Goal: Transaction & Acquisition: Obtain resource

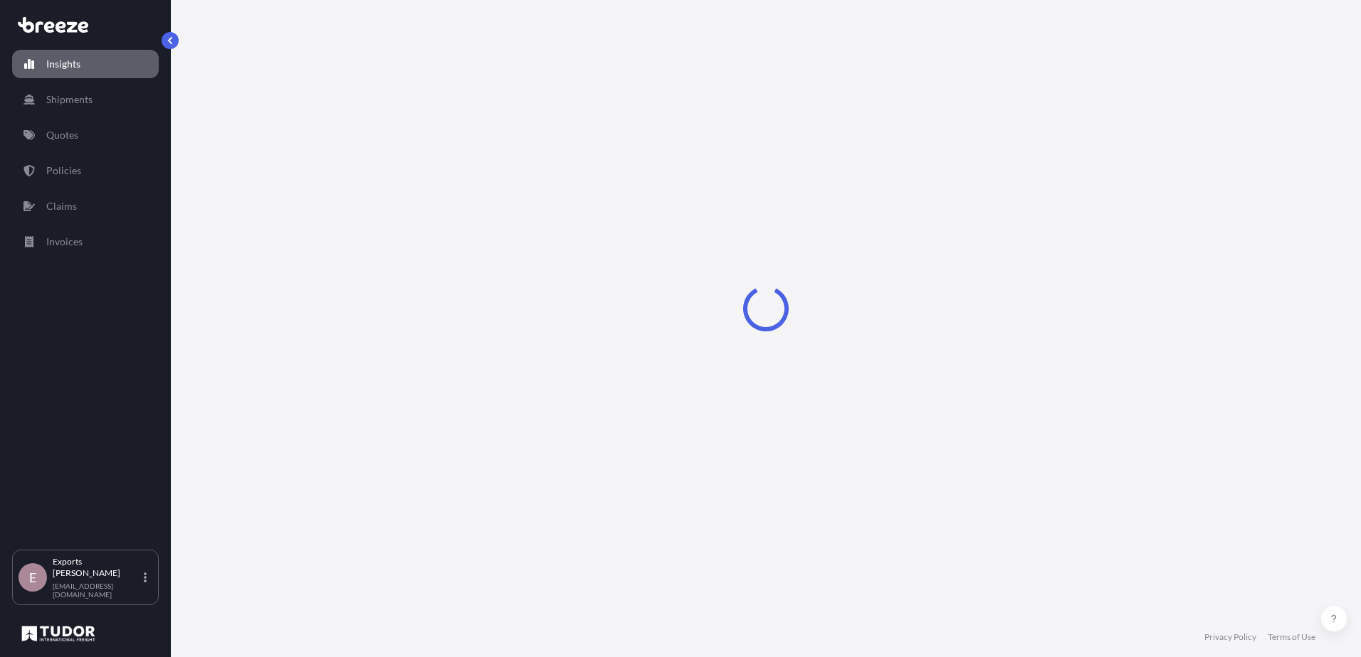
select select "2025"
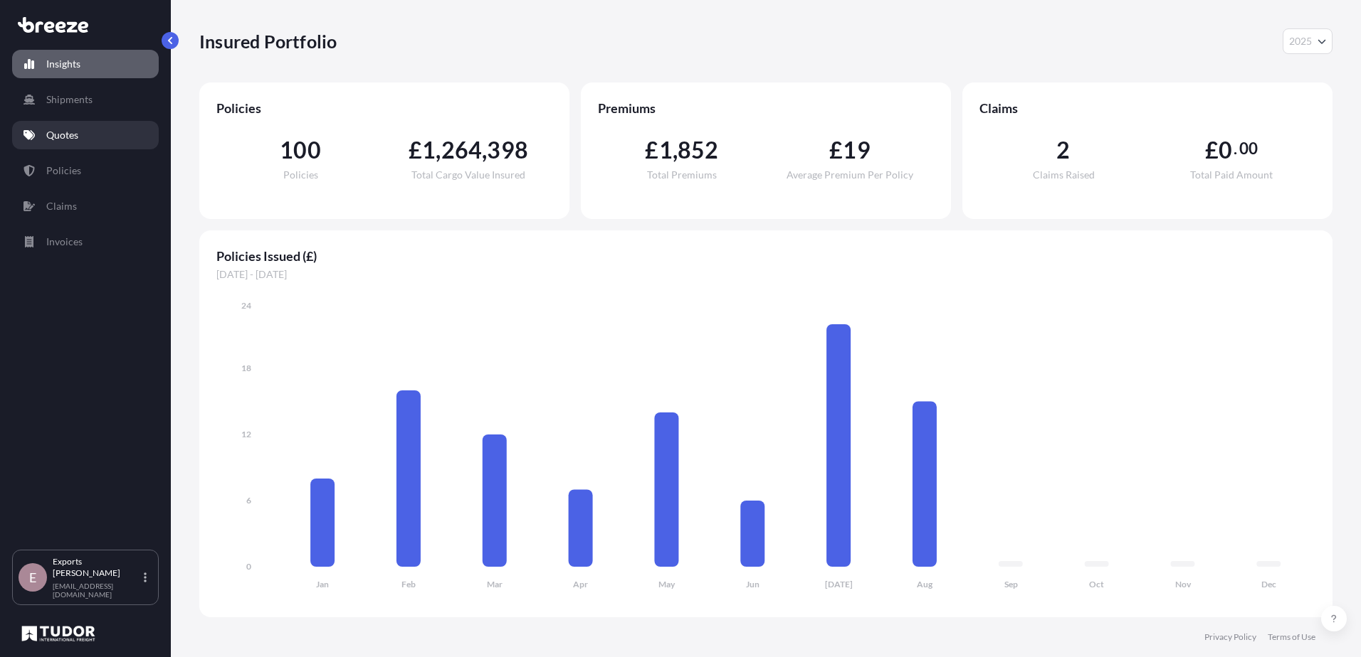
click at [59, 135] on p "Quotes" at bounding box center [62, 135] width 32 height 14
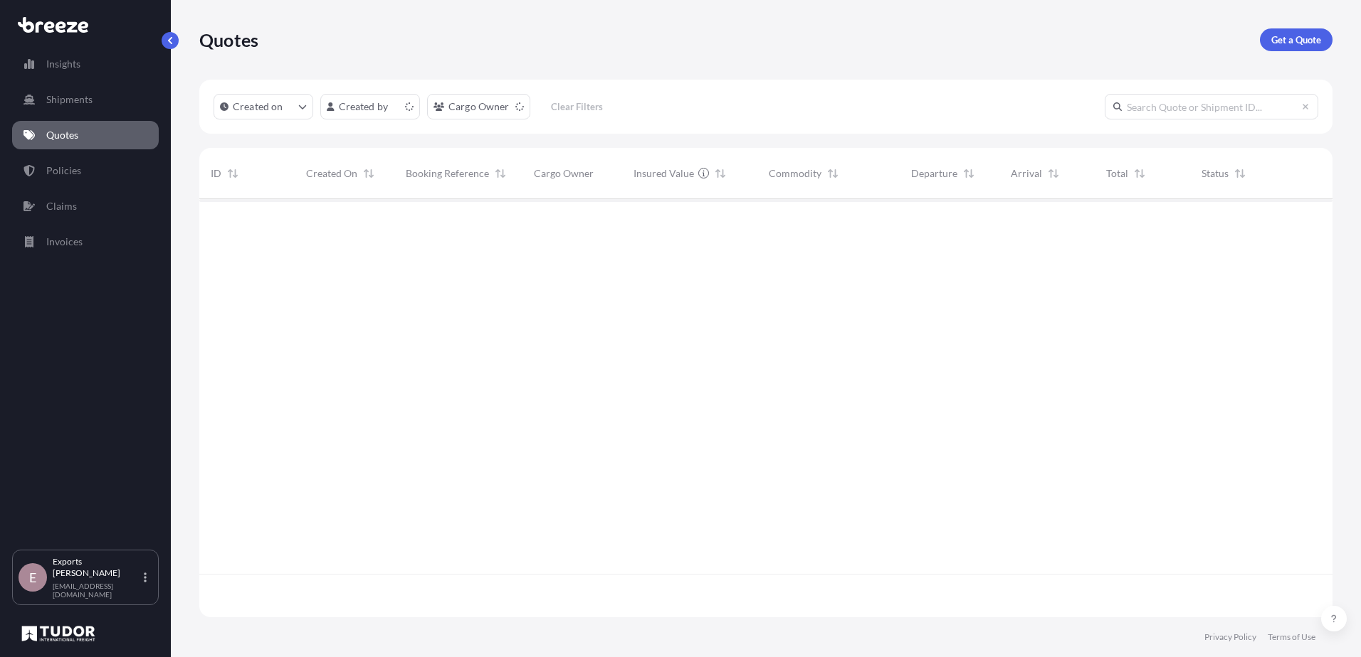
scroll to position [416, 1122]
click at [1316, 46] on p "Get a Quote" at bounding box center [1296, 40] width 50 height 14
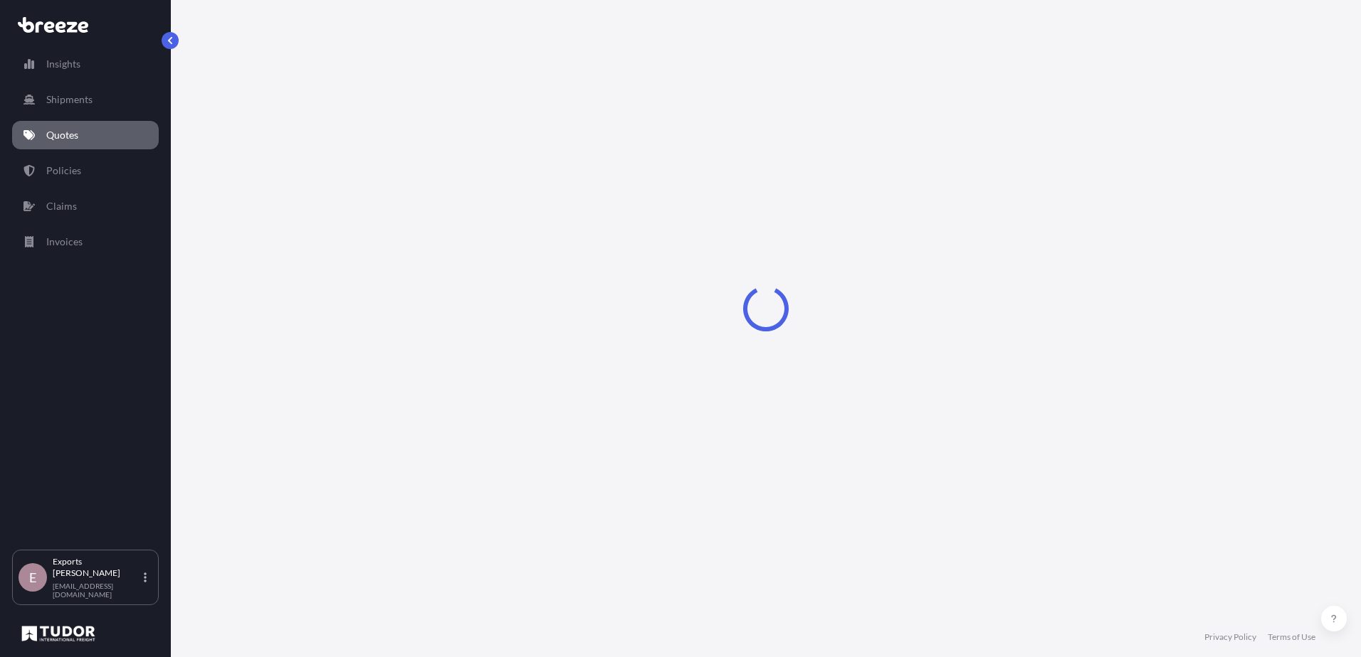
select select "Sea"
select select "1"
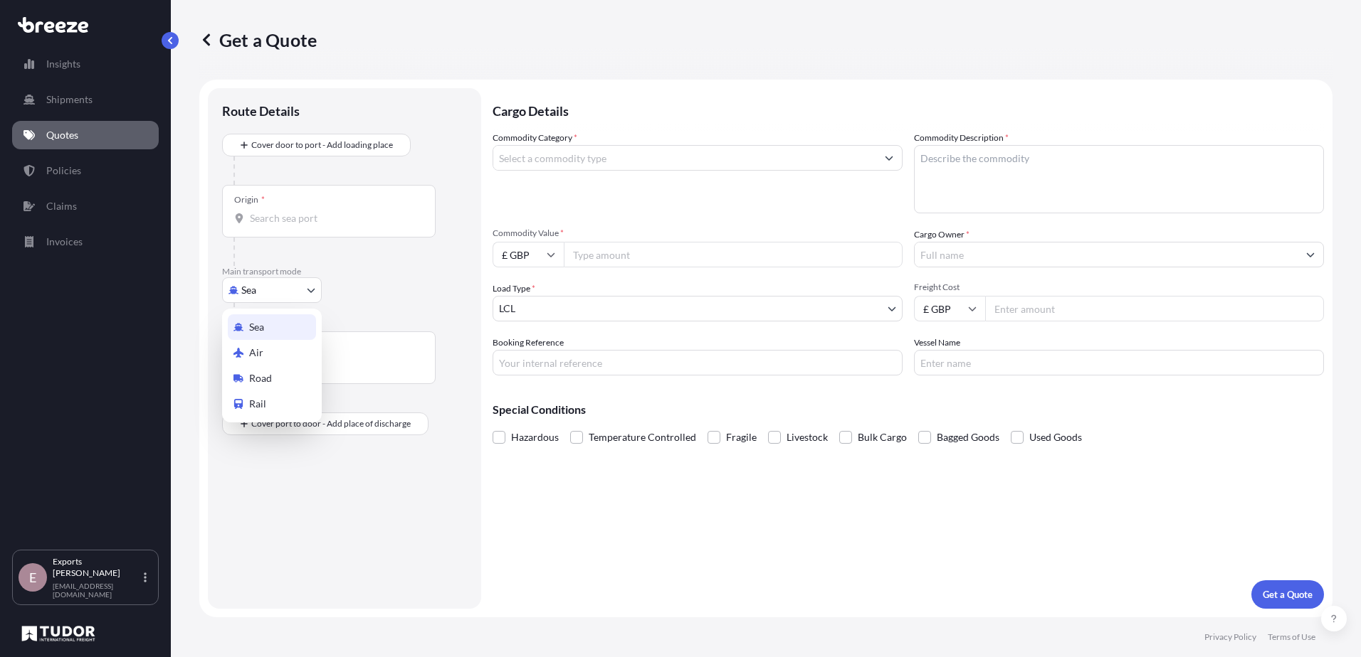
click at [273, 287] on body "Insights Shipments Quotes Policies Claims Invoices E Exports Tudor Freight [EMA…" at bounding box center [680, 328] width 1361 height 657
click at [272, 347] on div "Air" at bounding box center [272, 353] width 88 height 26
select select "Air"
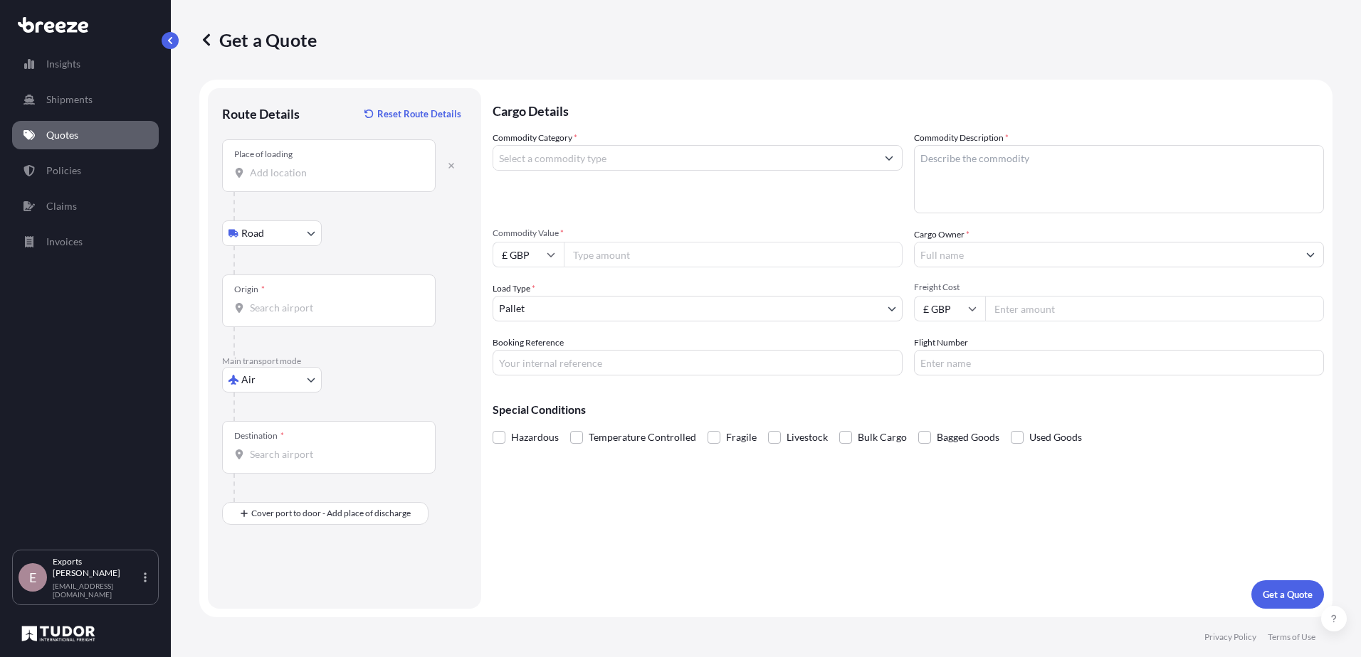
click at [271, 188] on div "Place of loading" at bounding box center [328, 165] width 213 height 53
click at [271, 180] on input "Place of loading" at bounding box center [334, 173] width 168 height 14
click at [275, 159] on div "Place of loading" at bounding box center [263, 154] width 58 height 11
click at [275, 166] on input "Place of loading" at bounding box center [334, 173] width 168 height 14
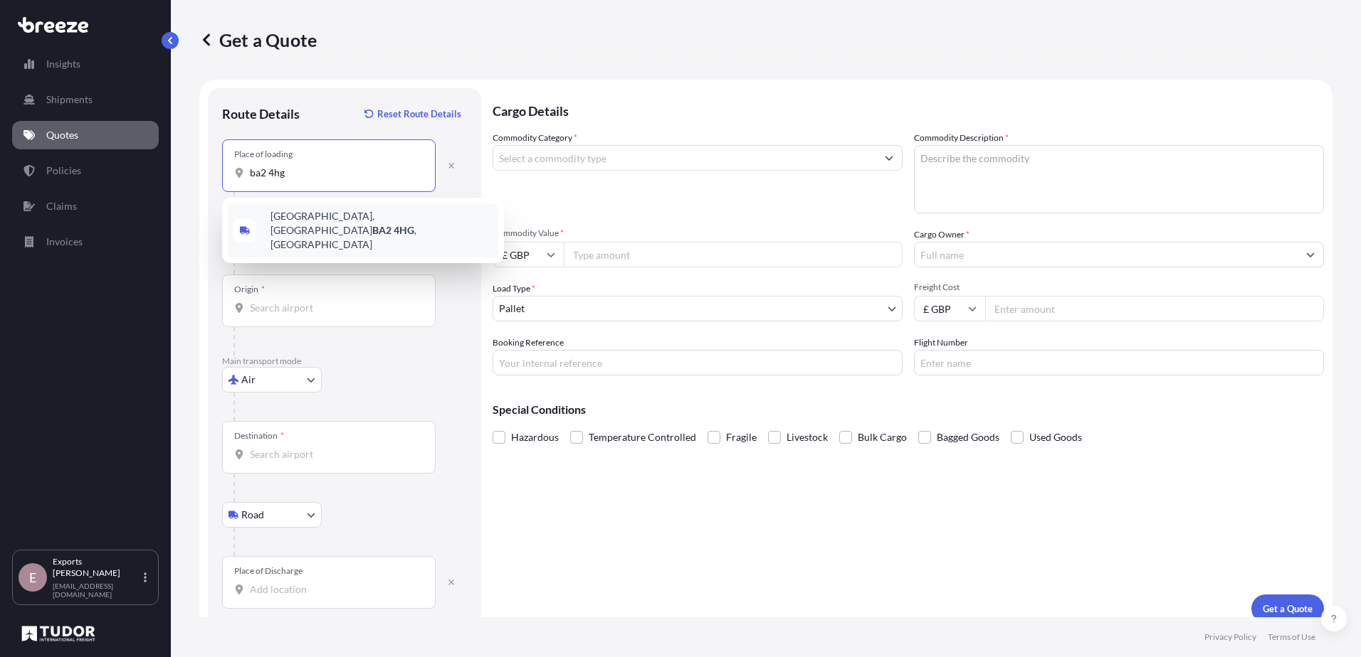
click at [313, 215] on span "[STREET_ADDRESS]" at bounding box center [381, 230] width 222 height 43
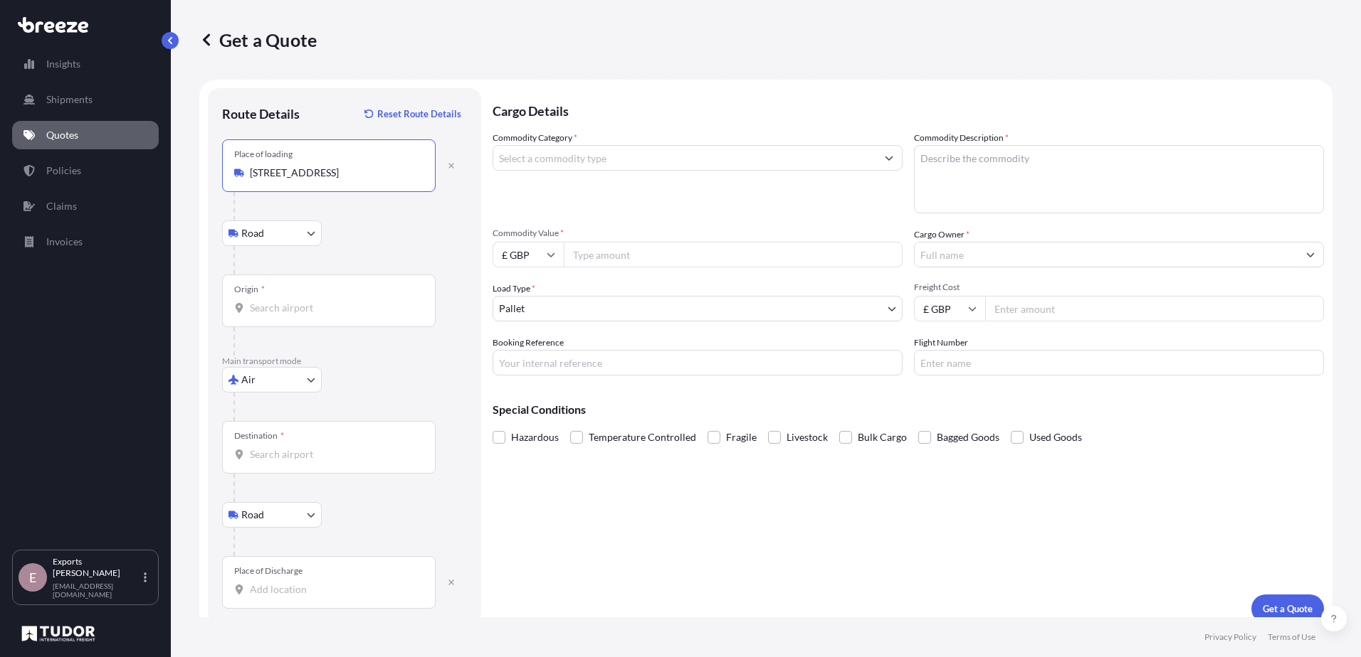
type input "[STREET_ADDRESS]"
click at [271, 312] on input "Origin *" at bounding box center [334, 308] width 168 height 14
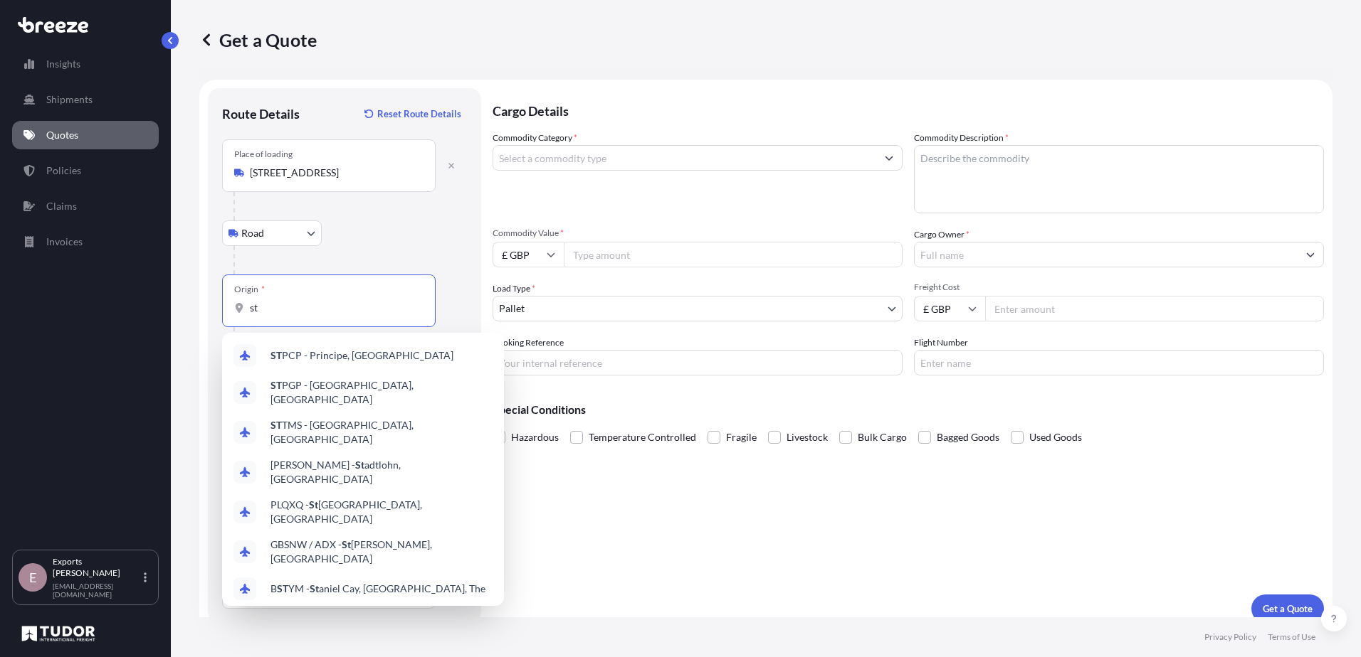
type input "s"
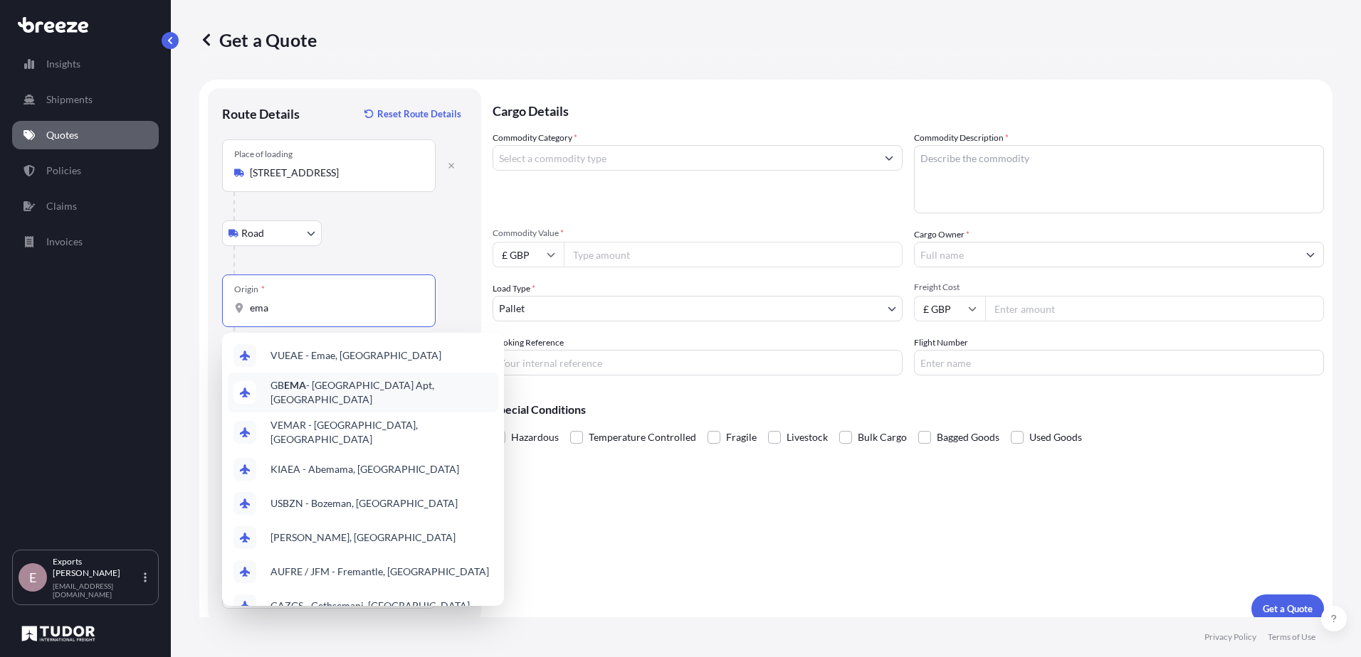
click at [355, 390] on span "GB EMA - [GEOGRAPHIC_DATA] Apt, [GEOGRAPHIC_DATA]" at bounding box center [381, 393] width 222 height 28
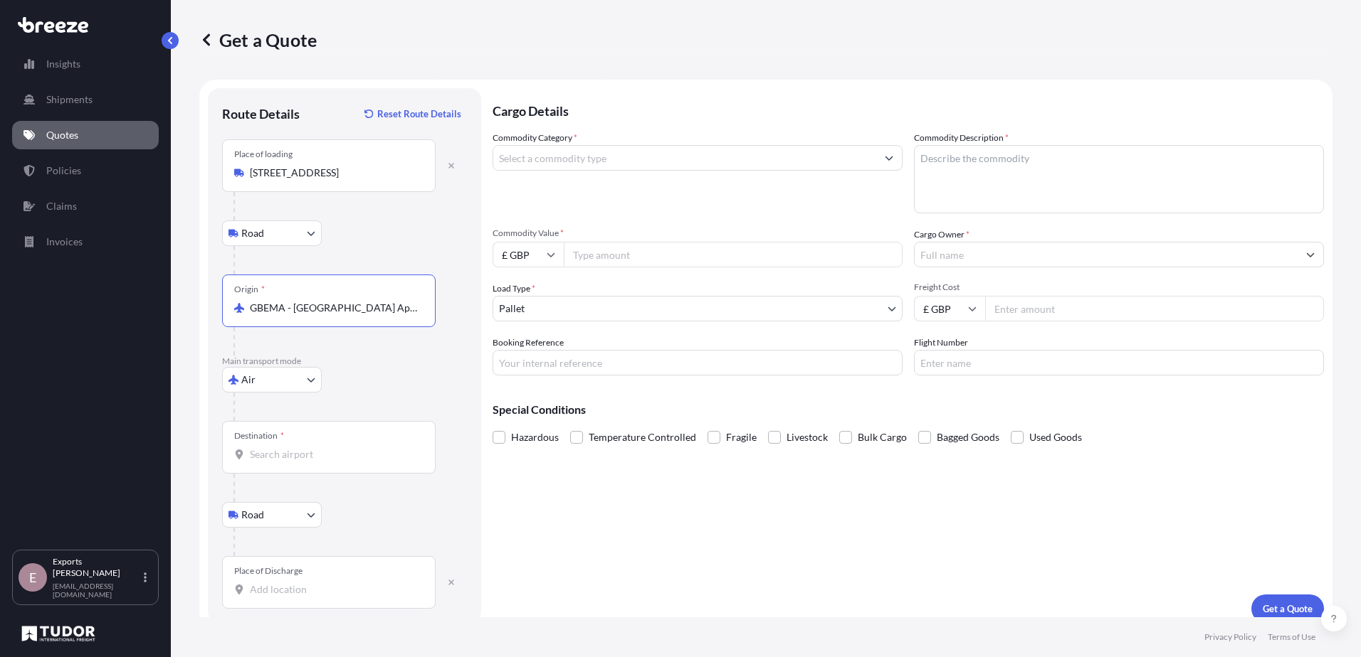
type input "GBEMA - [GEOGRAPHIC_DATA] Apt, [GEOGRAPHIC_DATA]"
click at [263, 456] on input "Destination *" at bounding box center [334, 455] width 168 height 14
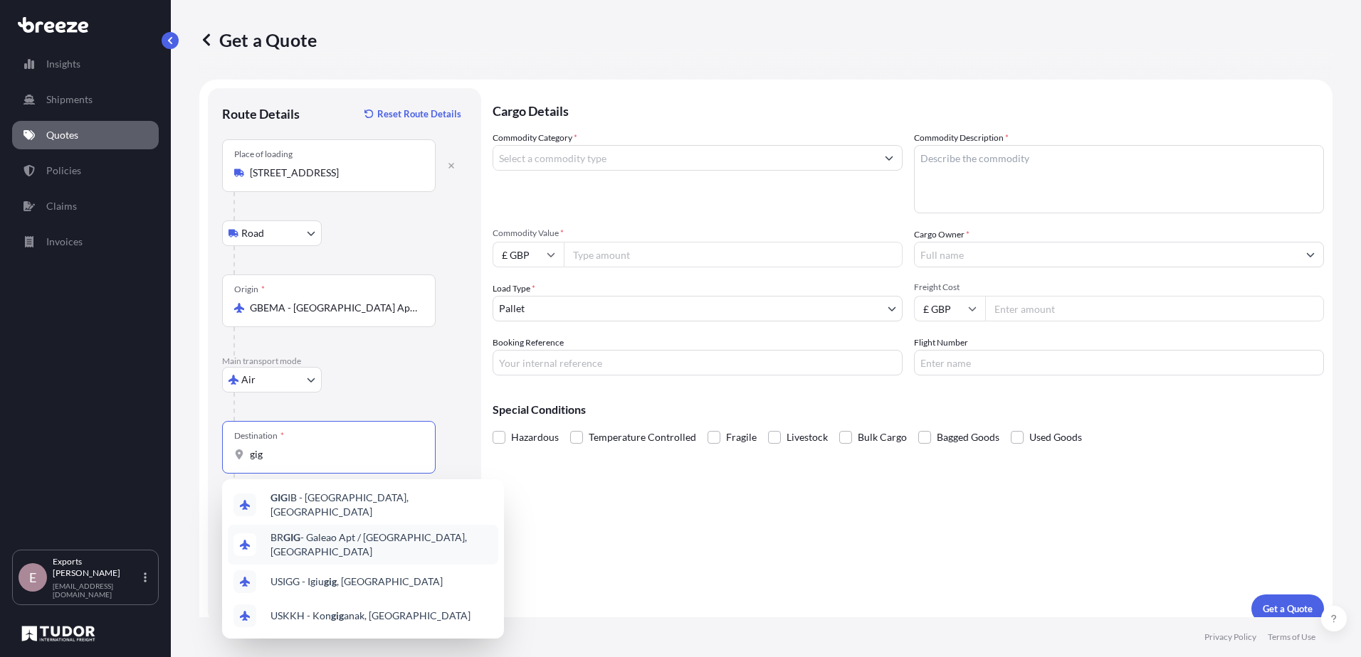
click at [407, 532] on span "BR GIG - Galeao Apt / [GEOGRAPHIC_DATA], [GEOGRAPHIC_DATA]" at bounding box center [381, 545] width 222 height 28
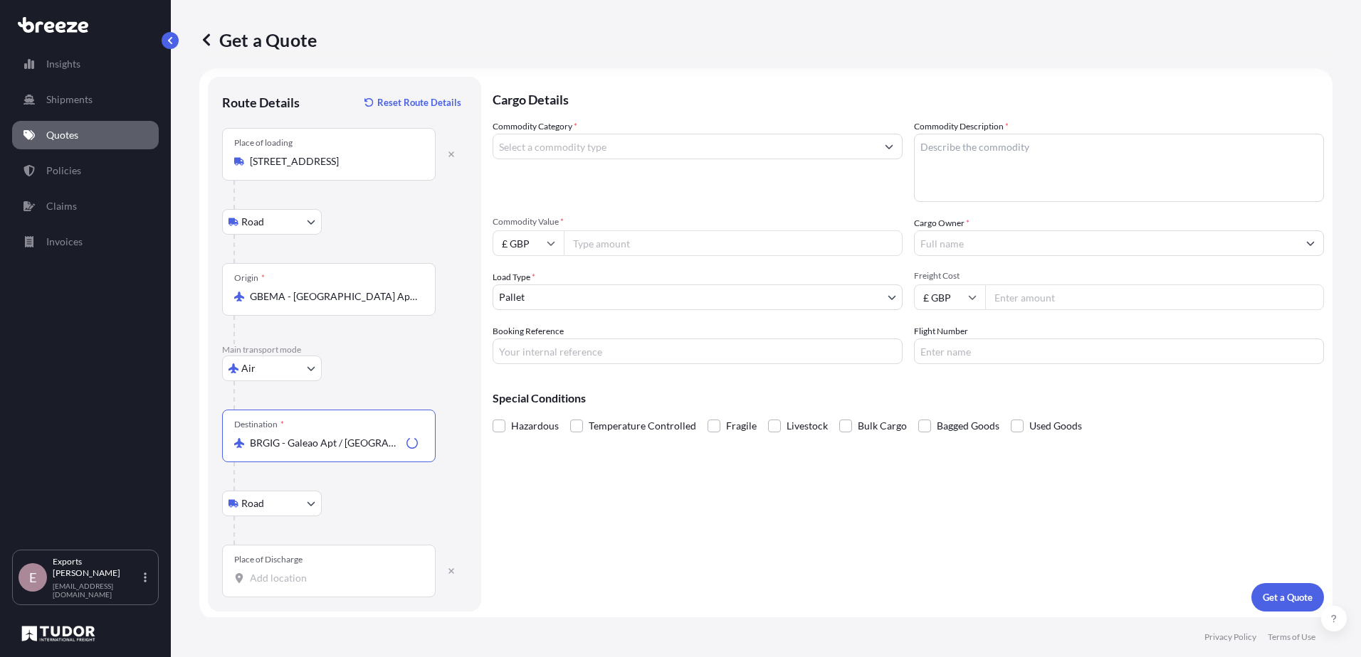
scroll to position [14, 0]
type input "BRGIG - Galeao Apt / [GEOGRAPHIC_DATA], [GEOGRAPHIC_DATA]"
click at [278, 582] on input "Place of Discharge" at bounding box center [334, 576] width 168 height 14
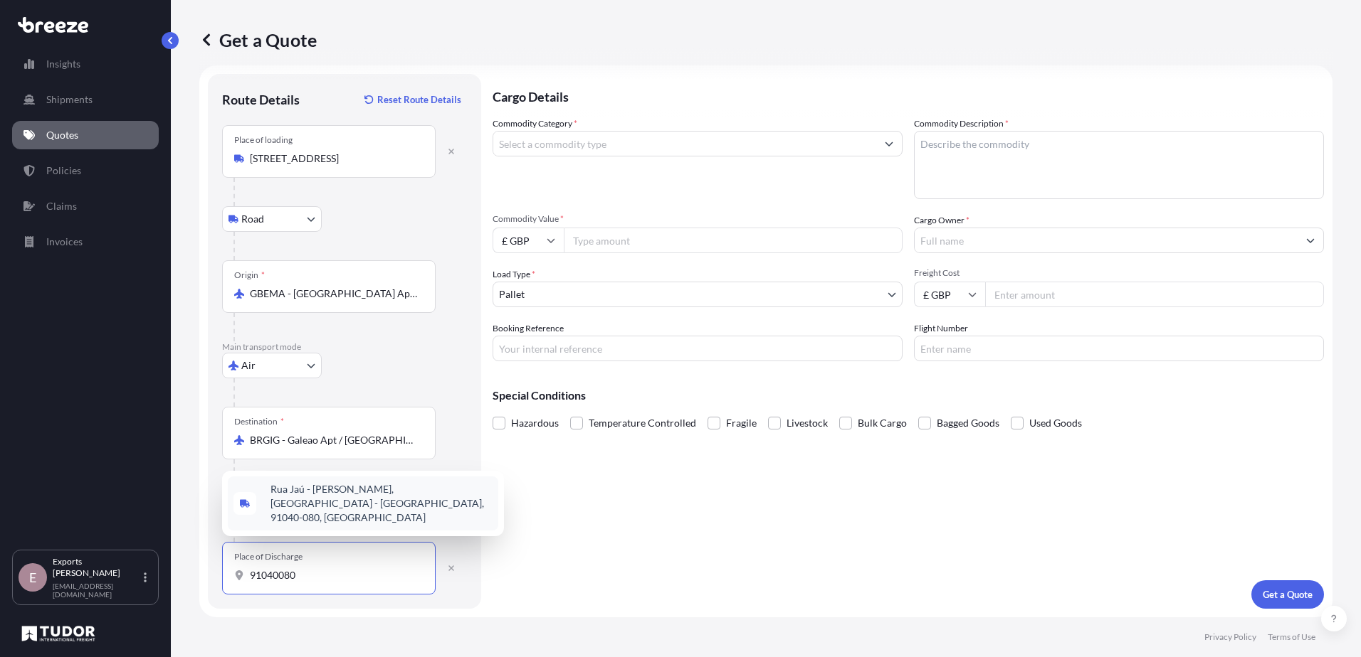
click at [312, 513] on span "Rua Jaú - [PERSON_NAME], [GEOGRAPHIC_DATA] - [GEOGRAPHIC_DATA], 91040-080, [GEO…" at bounding box center [381, 503] width 222 height 43
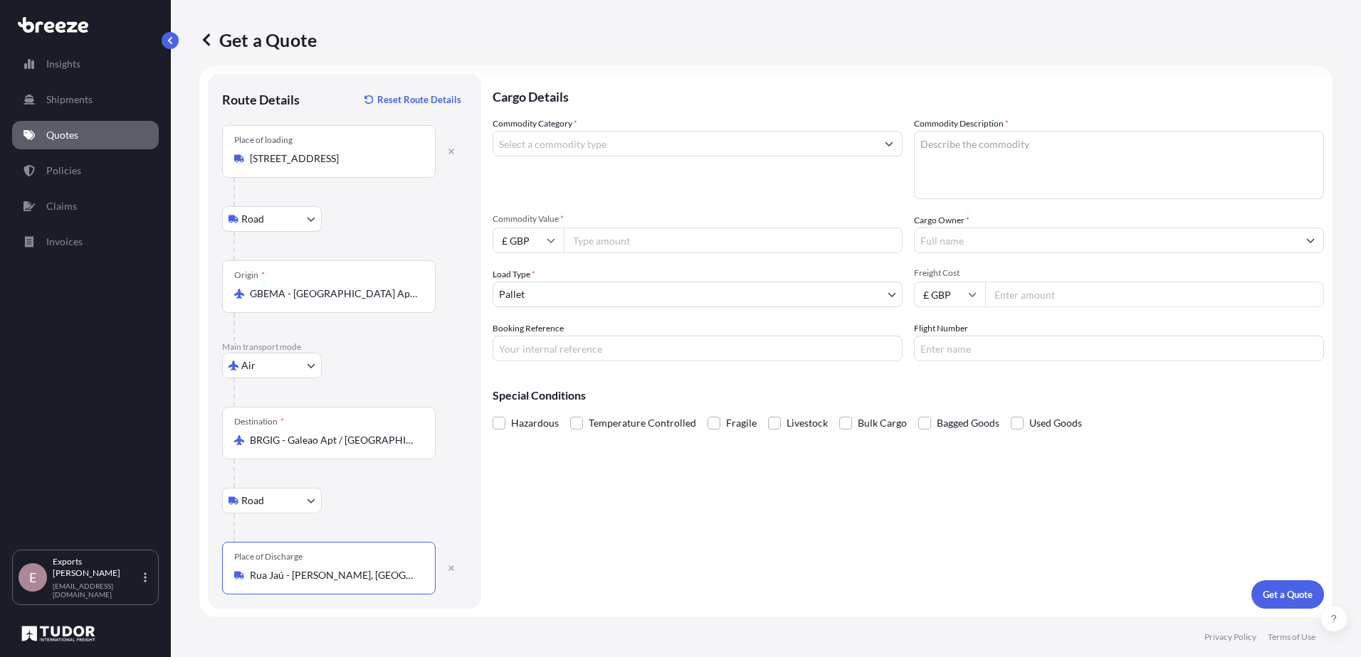
type input "Rua Jaú - [PERSON_NAME], [GEOGRAPHIC_DATA] - [GEOGRAPHIC_DATA], 91040-080, [GEO…"
click at [618, 131] on div at bounding box center [697, 144] width 410 height 26
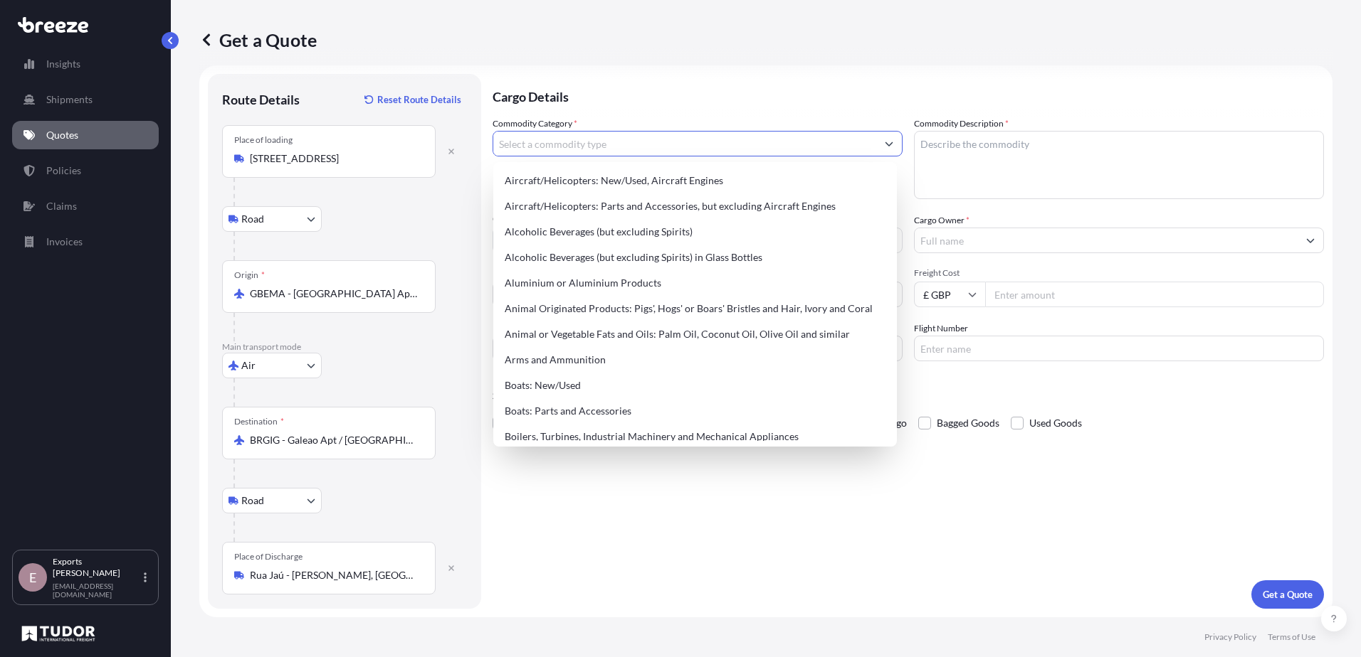
click at [616, 139] on input "Commodity Category *" at bounding box center [684, 144] width 383 height 26
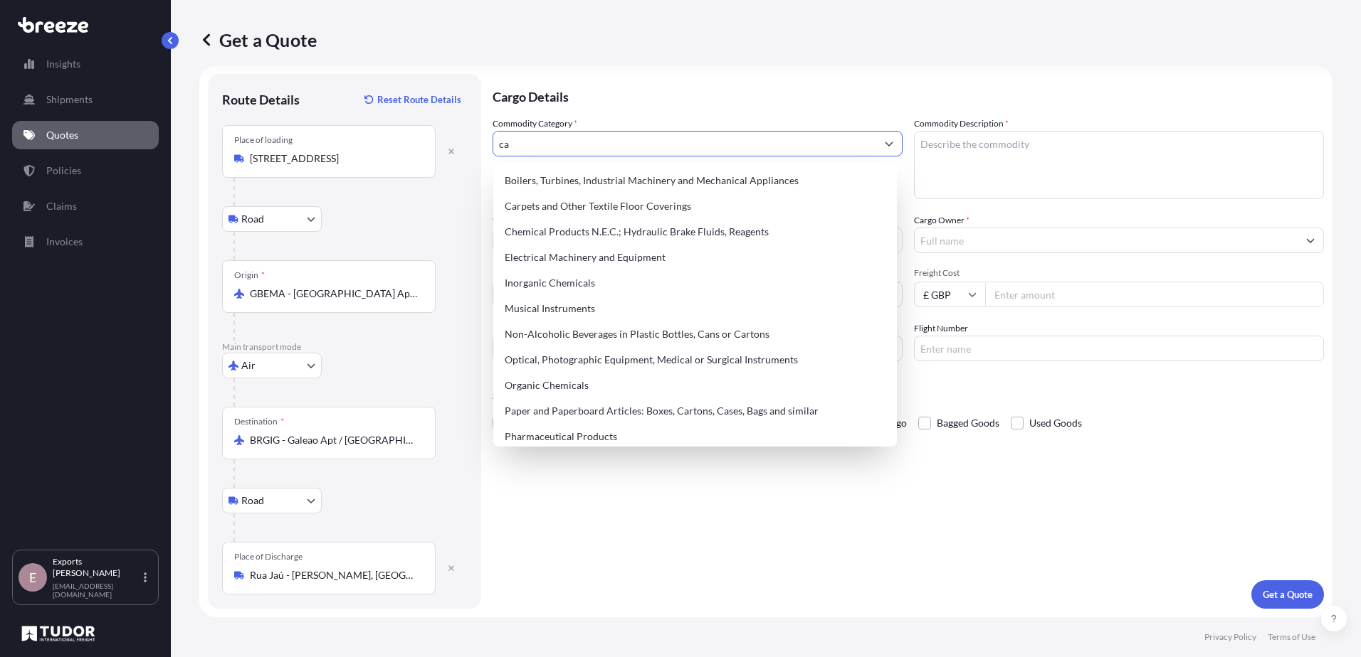
type input "c"
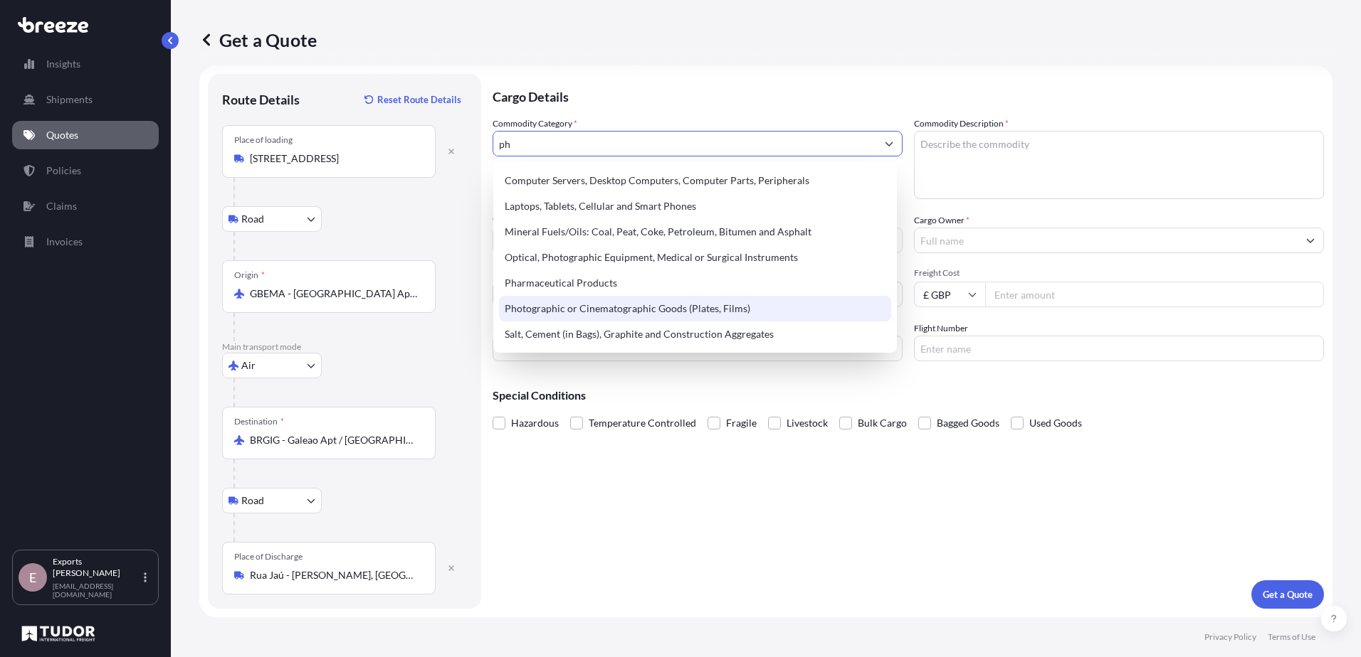
click at [647, 313] on div "Photographic or Cinematographic Goods (Plates, Films)" at bounding box center [695, 309] width 392 height 26
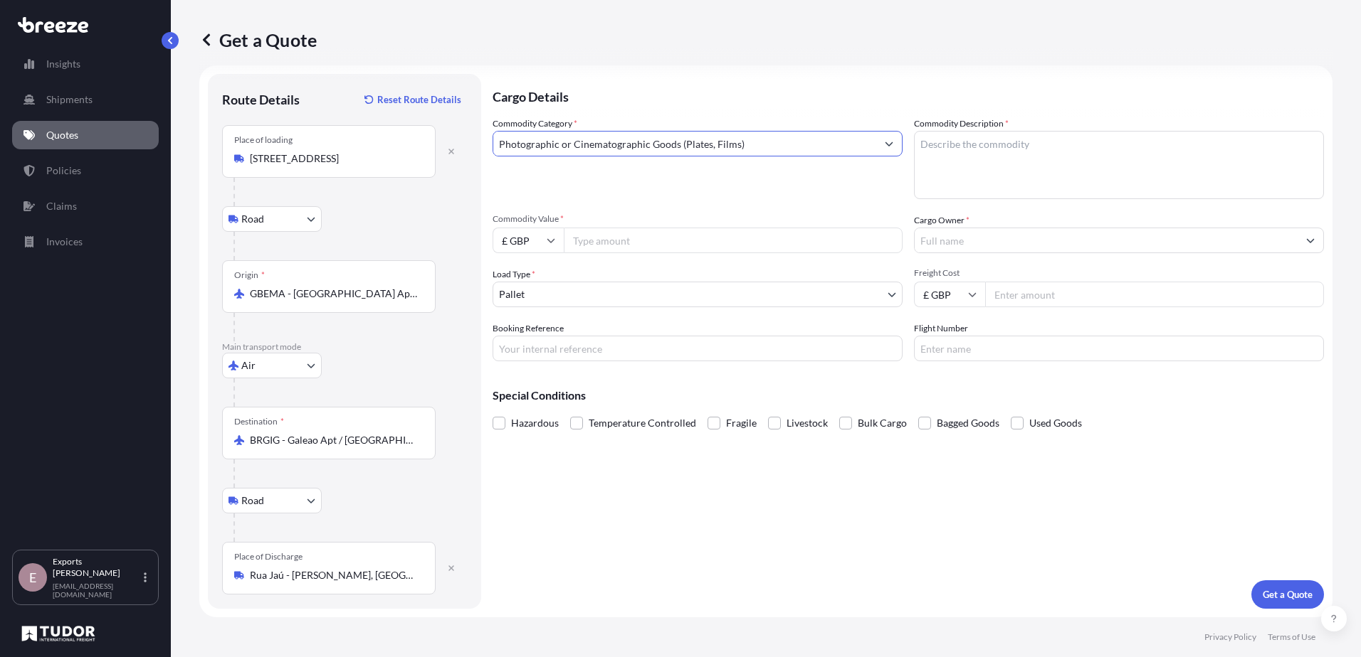
type input "Photographic or Cinematographic Goods (Plates, Films)"
click at [975, 139] on textarea "Commodity Description *" at bounding box center [1119, 165] width 410 height 68
type textarea "Camera Lens"
type input "25000"
click at [989, 249] on input "Cargo Owner *" at bounding box center [1105, 241] width 383 height 26
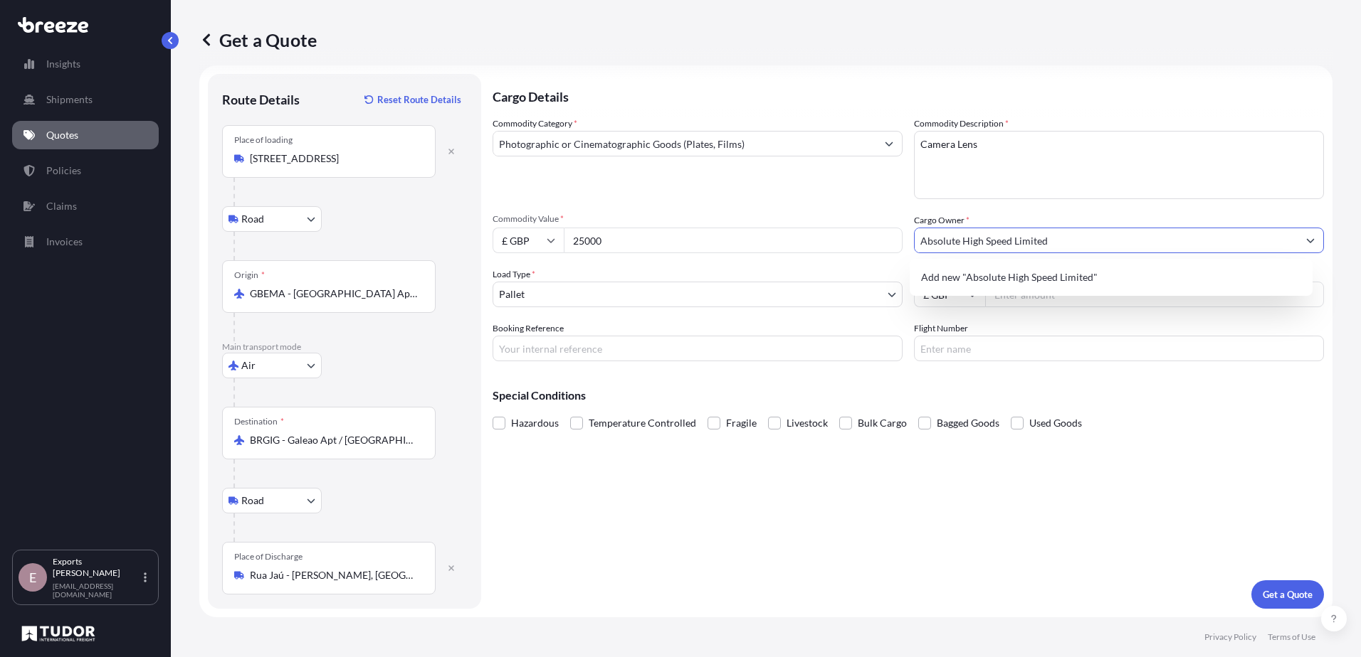
type input "Absolute High Speed Limited"
click at [1092, 371] on div "Cargo Details Commodity Category * Photographic or Cinematographic Goods (Plate…" at bounding box center [907, 341] width 831 height 535
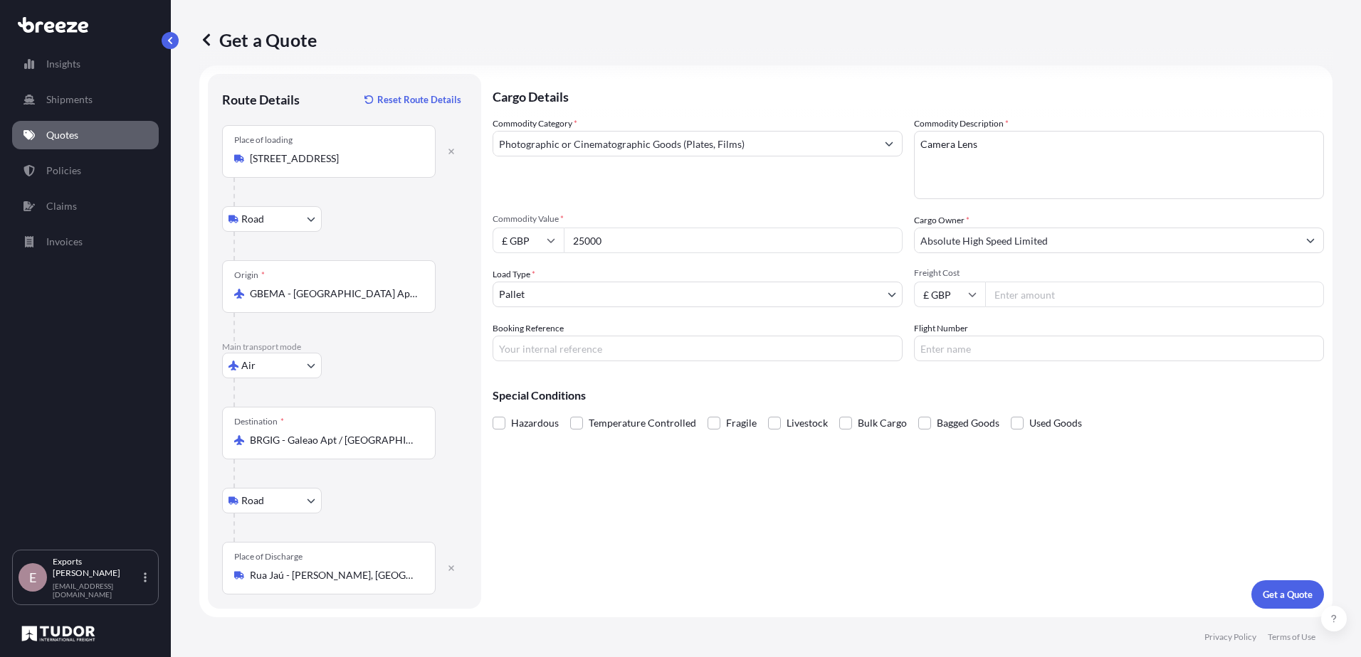
click at [570, 301] on body "0 options available. 1 option available. 0 options available. 1 option availabl…" at bounding box center [680, 328] width 1361 height 657
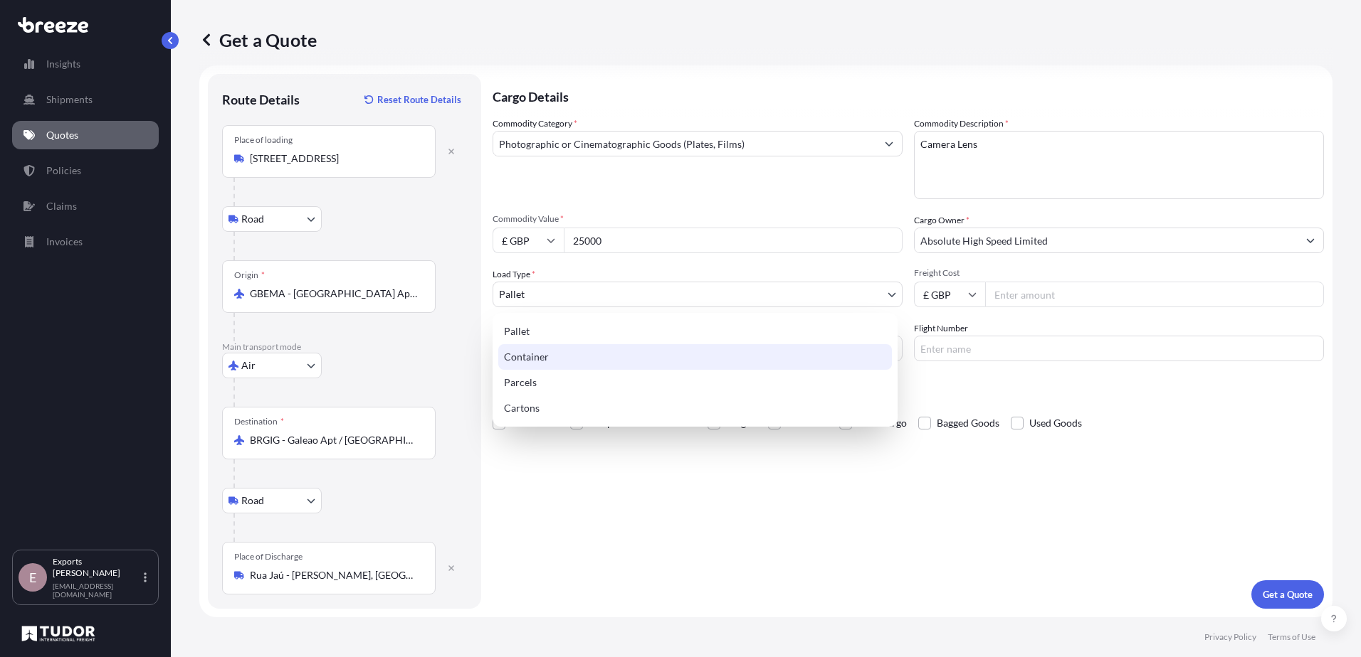
click at [549, 364] on div "Container" at bounding box center [694, 357] width 393 height 26
select select "2"
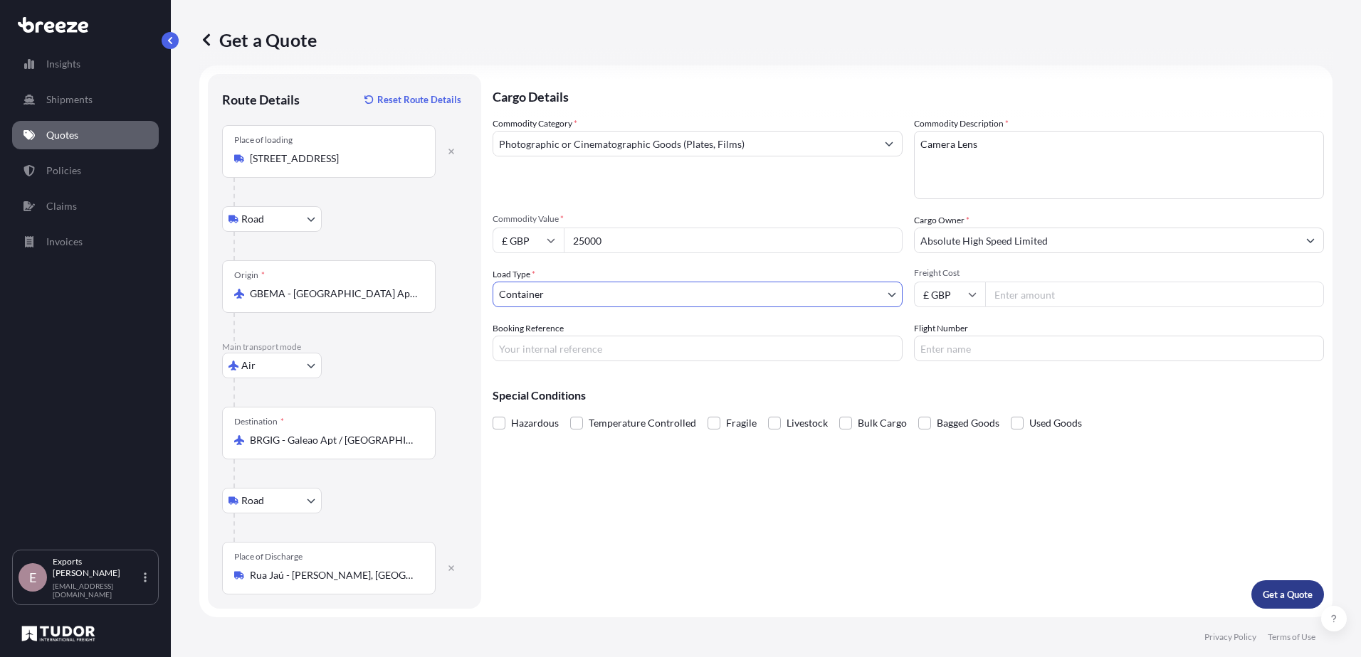
click at [1269, 590] on p "Get a Quote" at bounding box center [1287, 595] width 50 height 14
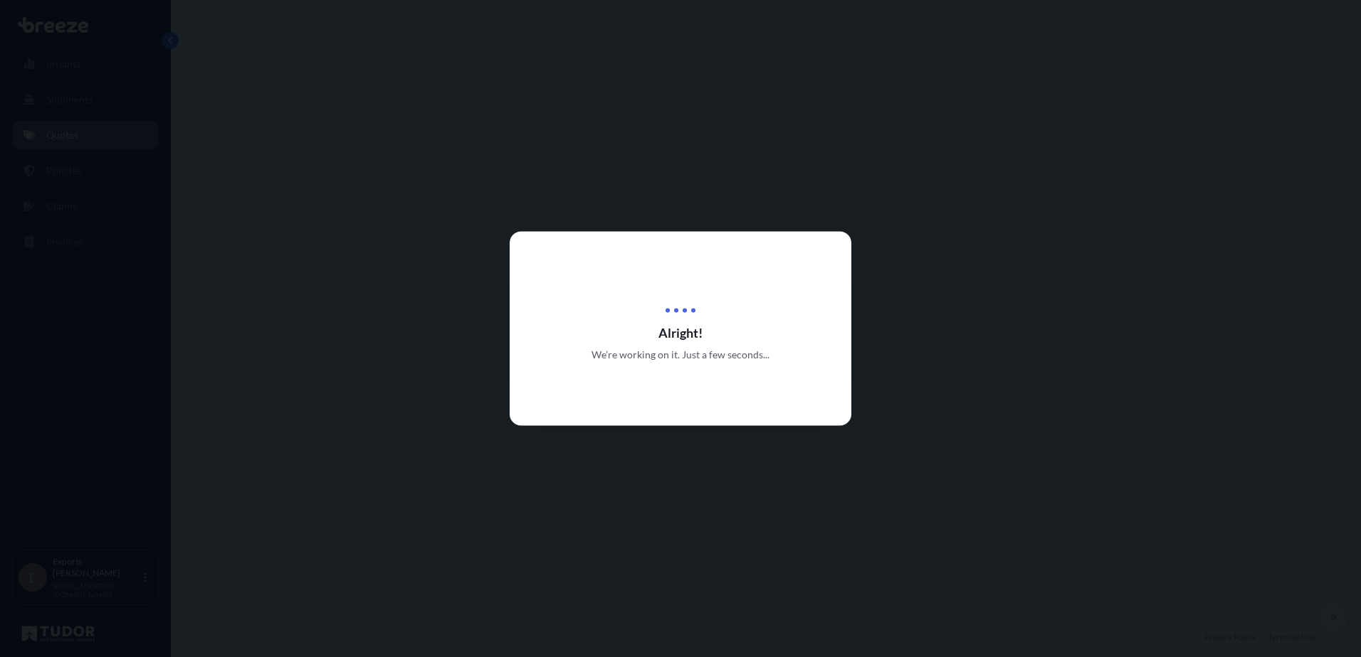
select select "Road"
select select "Air"
select select "Road"
select select "2"
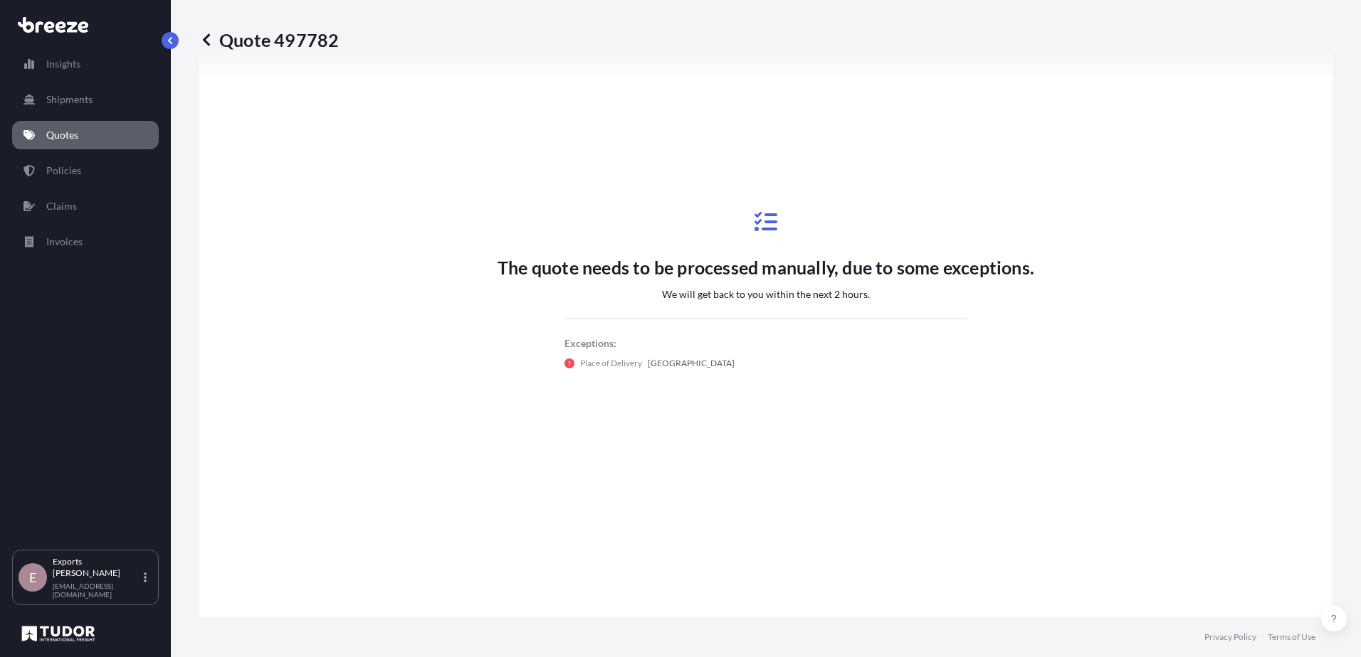
scroll to position [498, 0]
